Goal: Information Seeking & Learning: Find specific fact

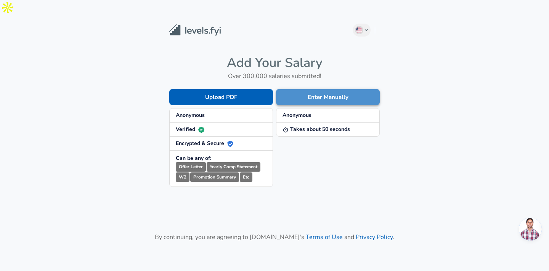
click at [310, 89] on button "Enter Manually" at bounding box center [328, 97] width 104 height 16
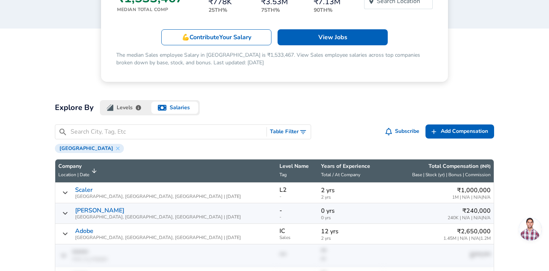
scroll to position [158, 0]
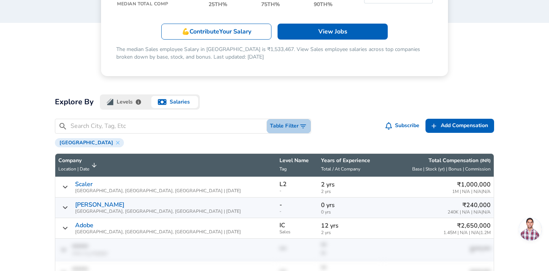
click at [285, 119] on button "Table Filter" at bounding box center [289, 126] width 44 height 14
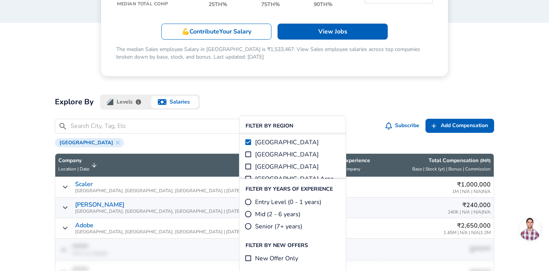
click at [250, 226] on input "Senior (7+ years)" at bounding box center [248, 227] width 8 height 8
radio input "true"
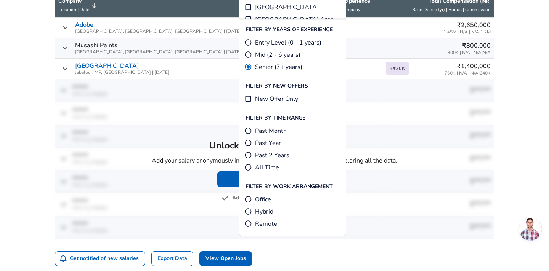
scroll to position [322, 0]
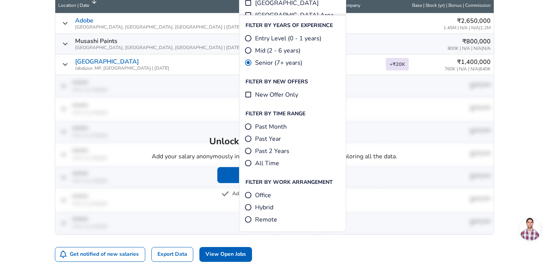
click at [267, 246] on div "​ Table Filter Subscribe Add Add Comp Add Compensation [GEOGRAPHIC_DATA] Senior…" at bounding box center [274, 117] width 439 height 325
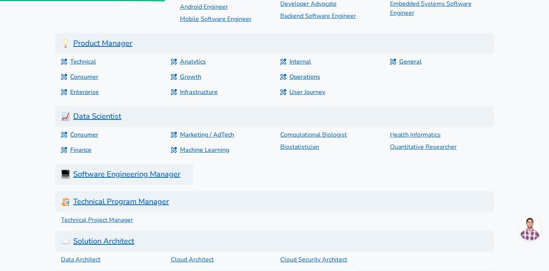
scroll to position [2368, 0]
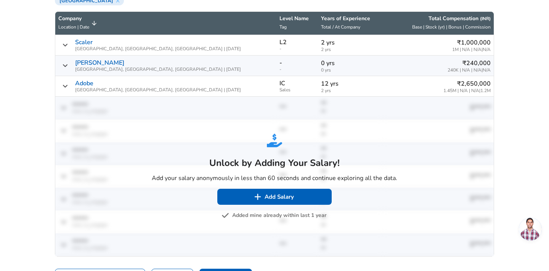
scroll to position [307, 0]
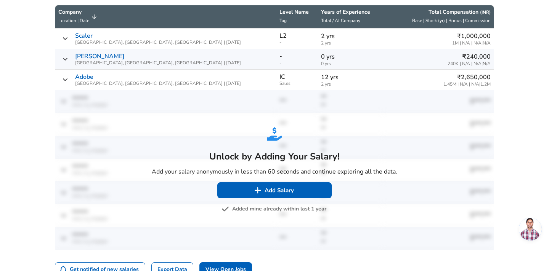
click at [259, 205] on button "Added mine already within last 1 year" at bounding box center [274, 210] width 103 height 10
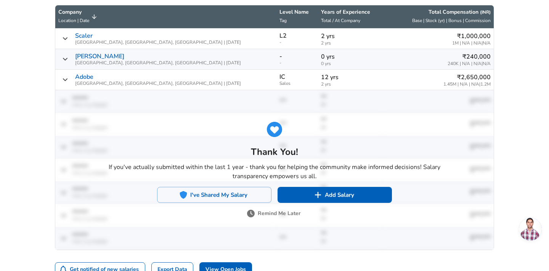
click at [266, 209] on button "Remind Me Later" at bounding box center [274, 214] width 52 height 10
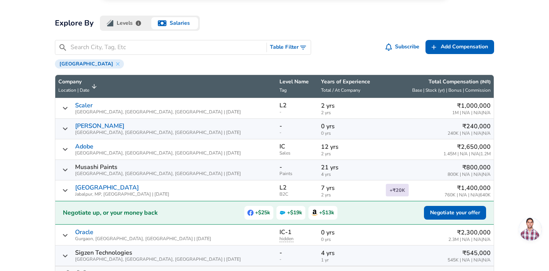
scroll to position [235, 0]
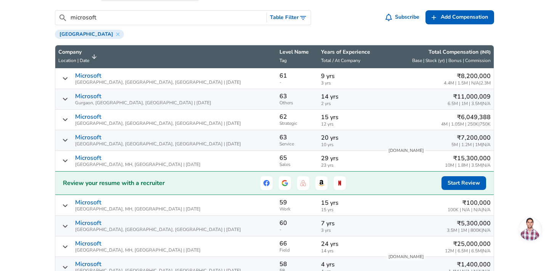
scroll to position [247, 0]
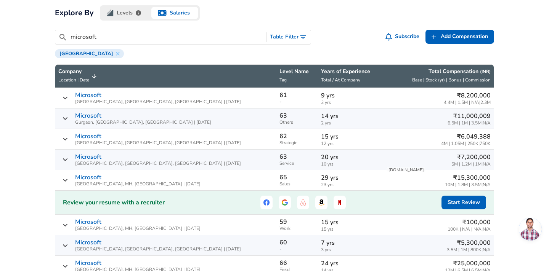
type input "microsoft"
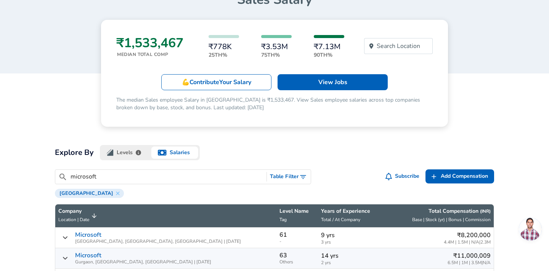
scroll to position [90, 0]
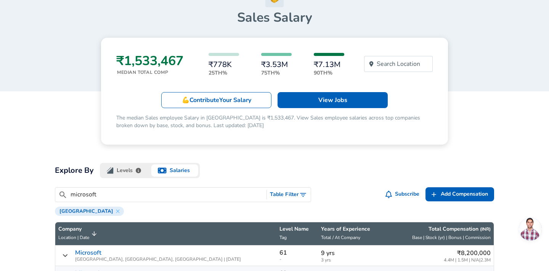
click at [138, 168] on icon "button" at bounding box center [138, 170] width 5 height 5
click at [128, 163] on button "Levels" at bounding box center [125, 170] width 50 height 15
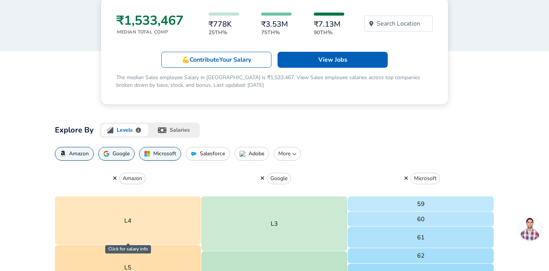
scroll to position [54, 0]
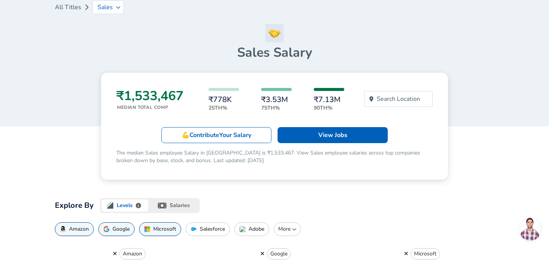
click at [170, 198] on button "salaries" at bounding box center [175, 205] width 50 height 15
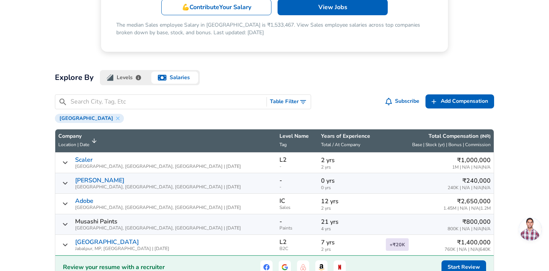
scroll to position [179, 0]
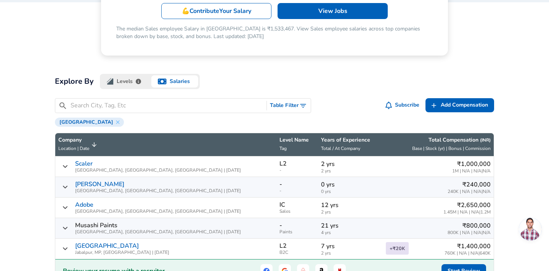
click at [127, 101] on input "Search City, Tag, Etc" at bounding box center [166, 106] width 193 height 10
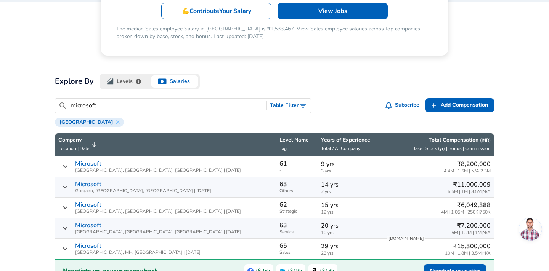
type input "microsoft"
click at [287, 99] on button "Table Filter" at bounding box center [289, 106] width 44 height 14
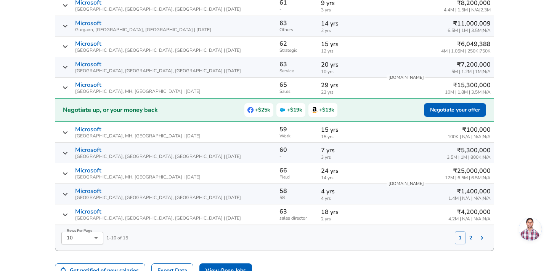
scroll to position [368, 0]
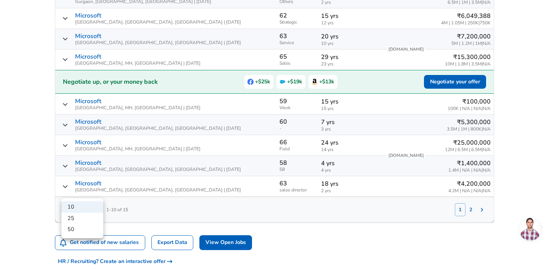
click at [81, 227] on li "50" at bounding box center [82, 229] width 42 height 11
type input "50"
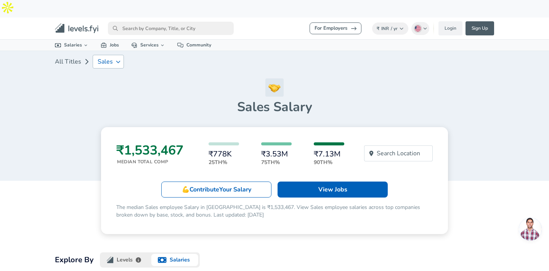
click at [112, 55] on div "Sales" at bounding box center [108, 62] width 31 height 14
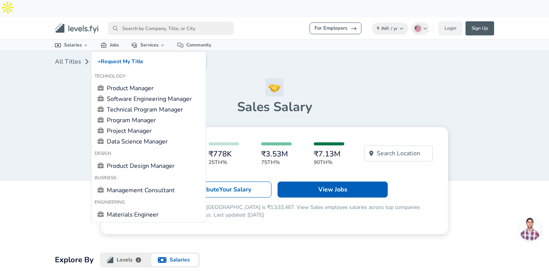
type input "m"
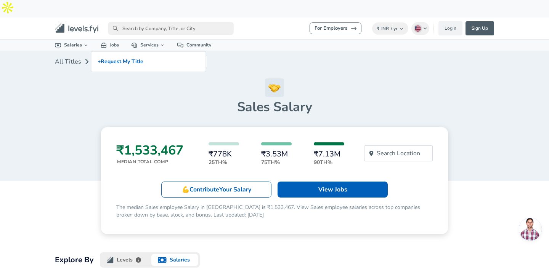
type input "princ"
